Goal: Complete application form

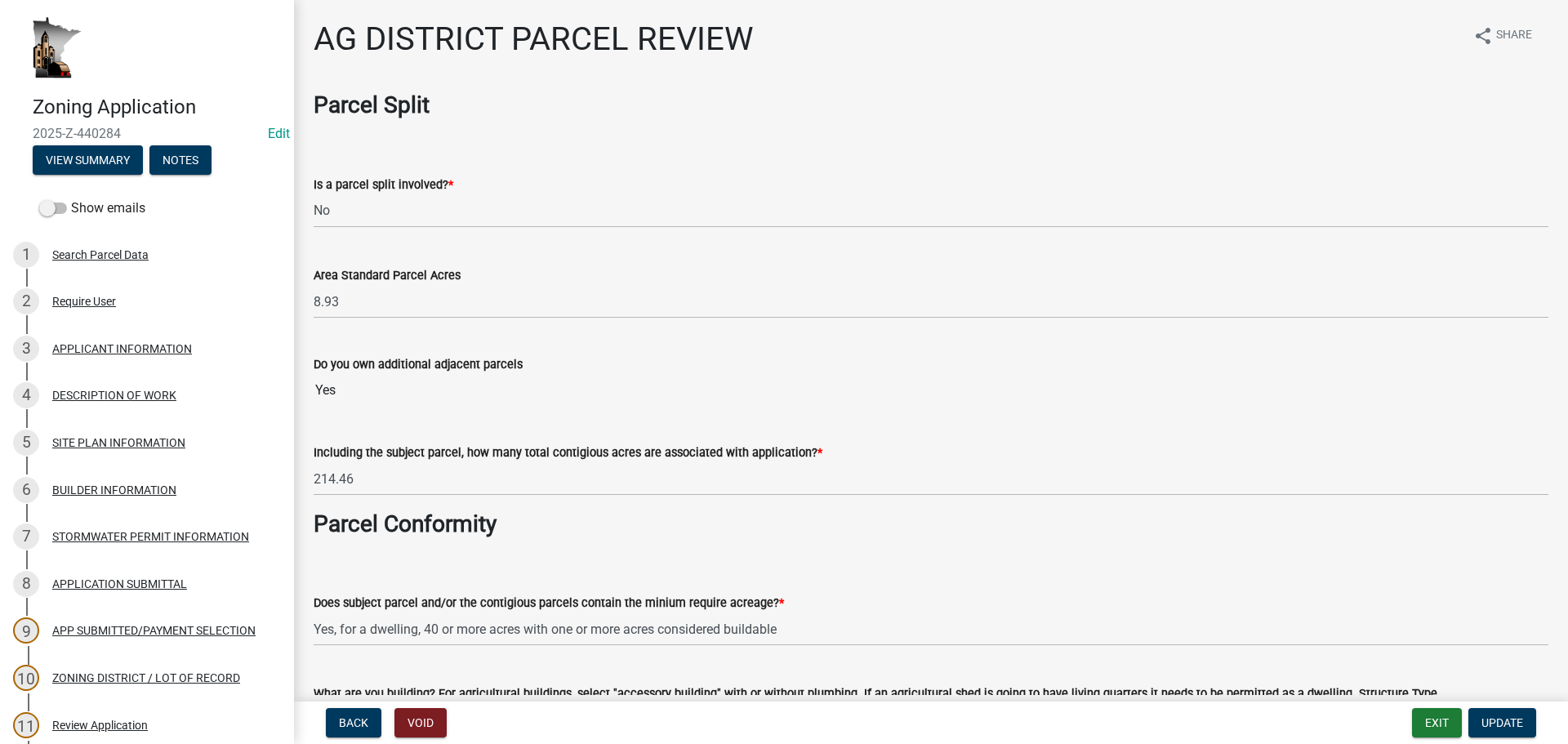
select select "fe23c68f-3976-40fb-92de-7ec6f88d0010"
select select "204ce342-a024-4811-916a-2e1a7ad9bdb1"
select select "e720d887-05b7-48e7-b675-04570e4c9f75"
select select "3e342f75-9fb1-4b8c-bbeb-47cfa96347ca"
select select "3ea782a1-bbc9-4bae-9557-7128011c13ea"
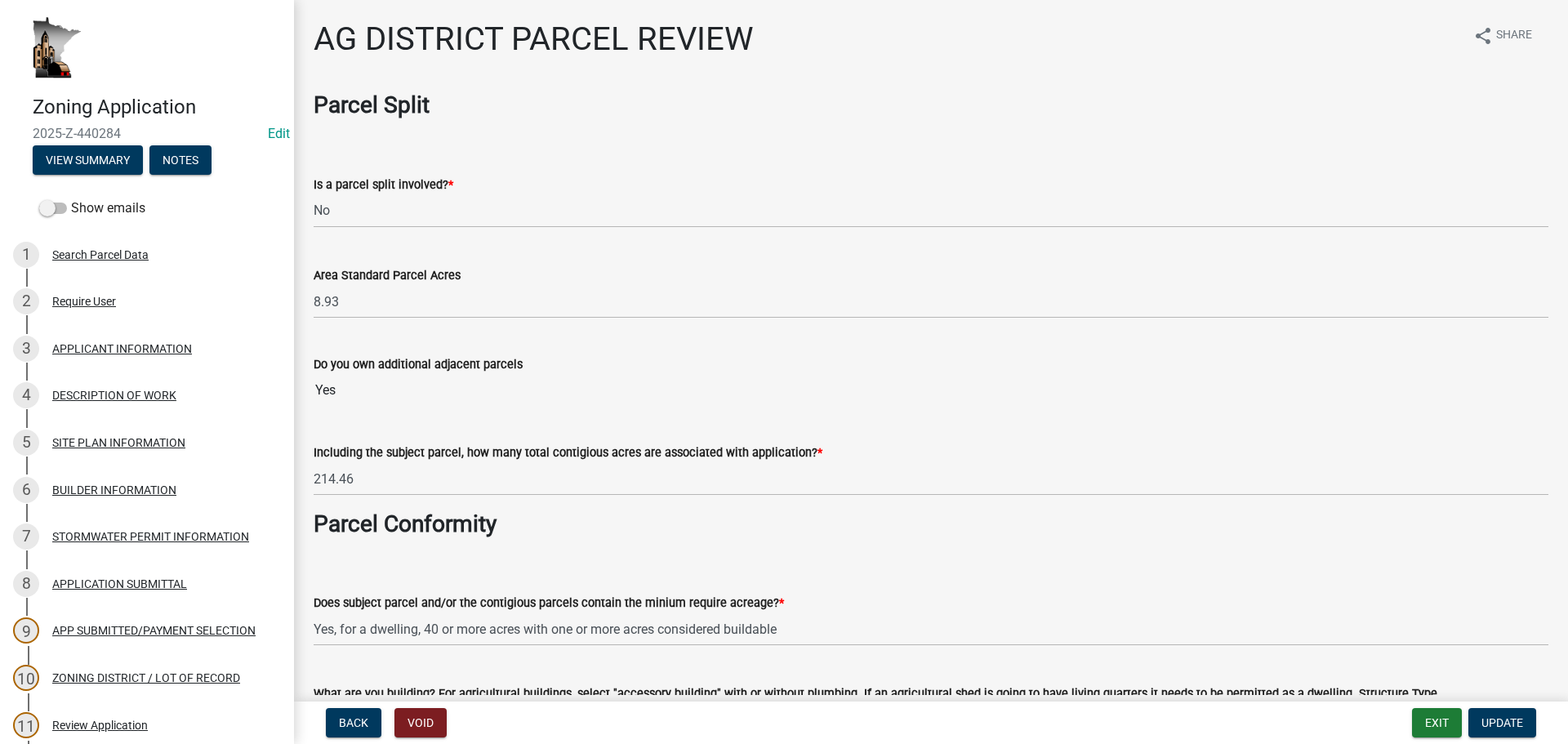
select select "93514e09-9993-4aea-b530-60a9708c3e74"
select select "a045efff-9645-47c6-b046-89cf1e905dd6"
select select "aa1ca06f-8d34-4542-998d-1b6ccdc96445"
select select "f47993c2-143f-42b0-843f-88b20baa7a0f"
select select "010a36e8-78ab-47dd-88f8-ccc0edf139b8"
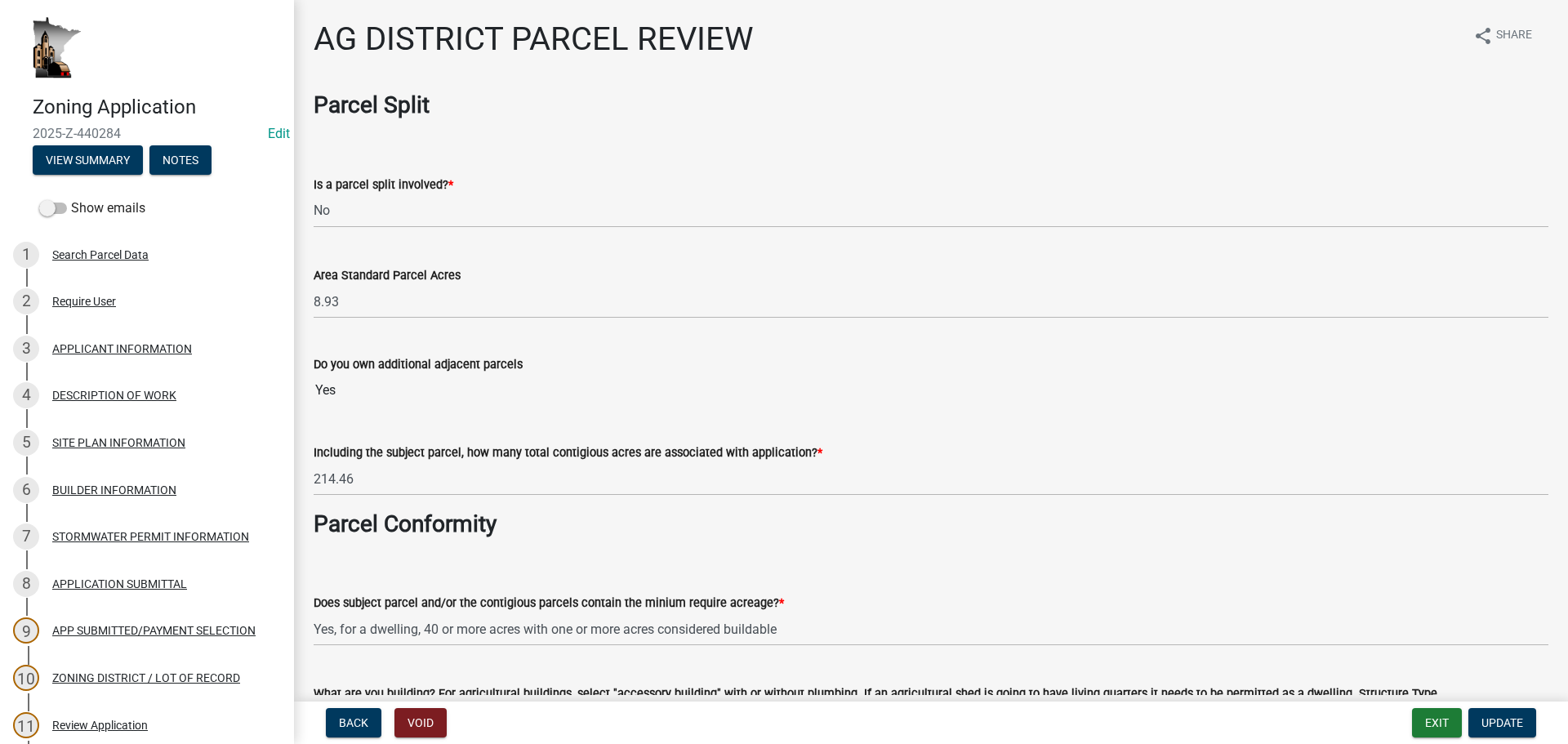
select select "617636dc-6122-45c9-991a-bd8b90cb2b24"
select select "a9ce9e2b-a26e-4782-922d-09df730091ad"
select select "2040f1b6-20ab-401b-9b6f-6f3fd46d4e8e"
select select "6e389f70-961b-4b78-9c47-c422b69289d9"
select select "1e0d970e-6746-4216-b065-d6933a69b3fa"
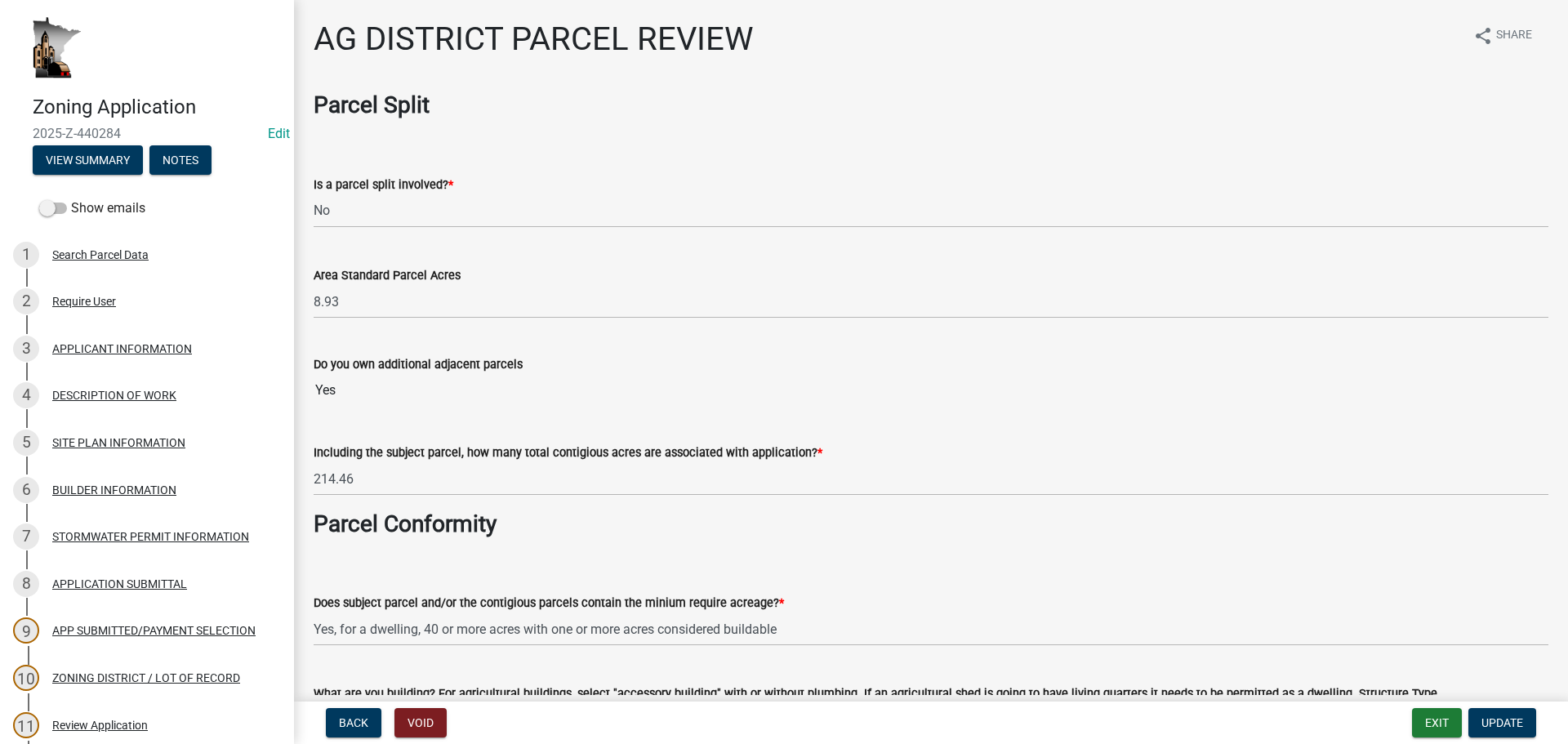
select select "44b75d30-e230-4ce0-8c0f-1ddadfe5cfb2"
select select "6d223645-95f1-4b70-a074-2c09099ea196"
